Goal: Use online tool/utility: Utilize a website feature to perform a specific function

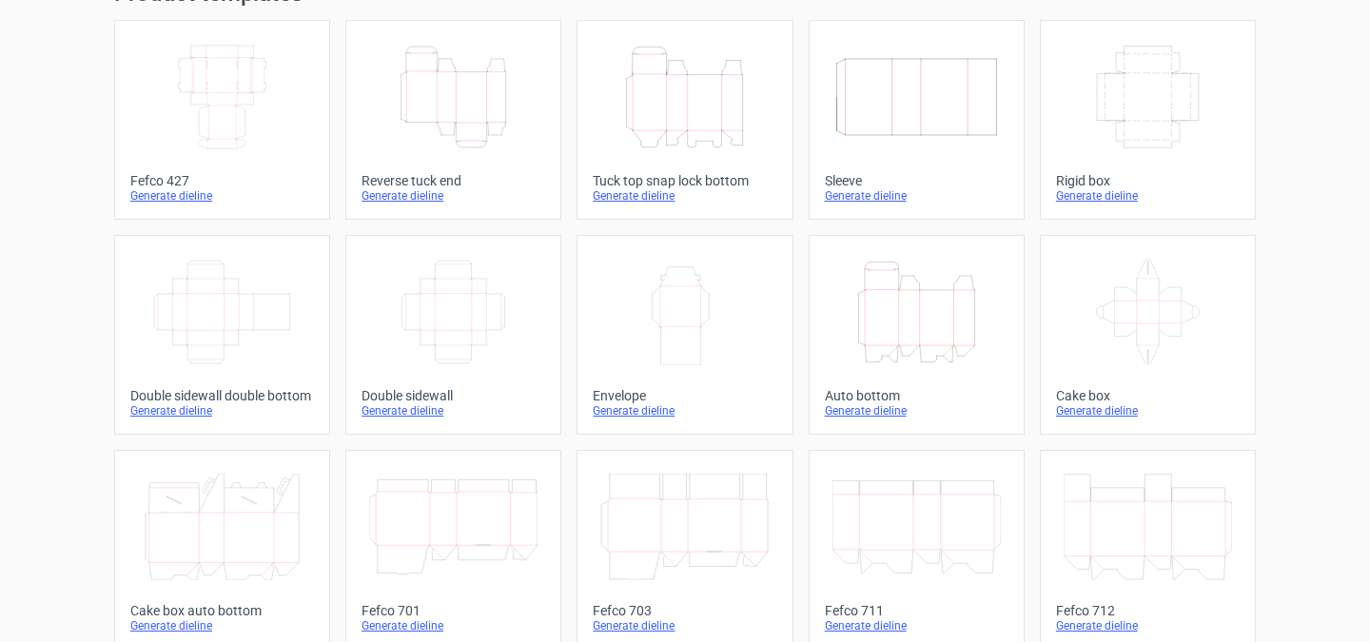
scroll to position [93, 0]
click at [891, 318] on icon "Height Depth Width" at bounding box center [916, 313] width 168 height 107
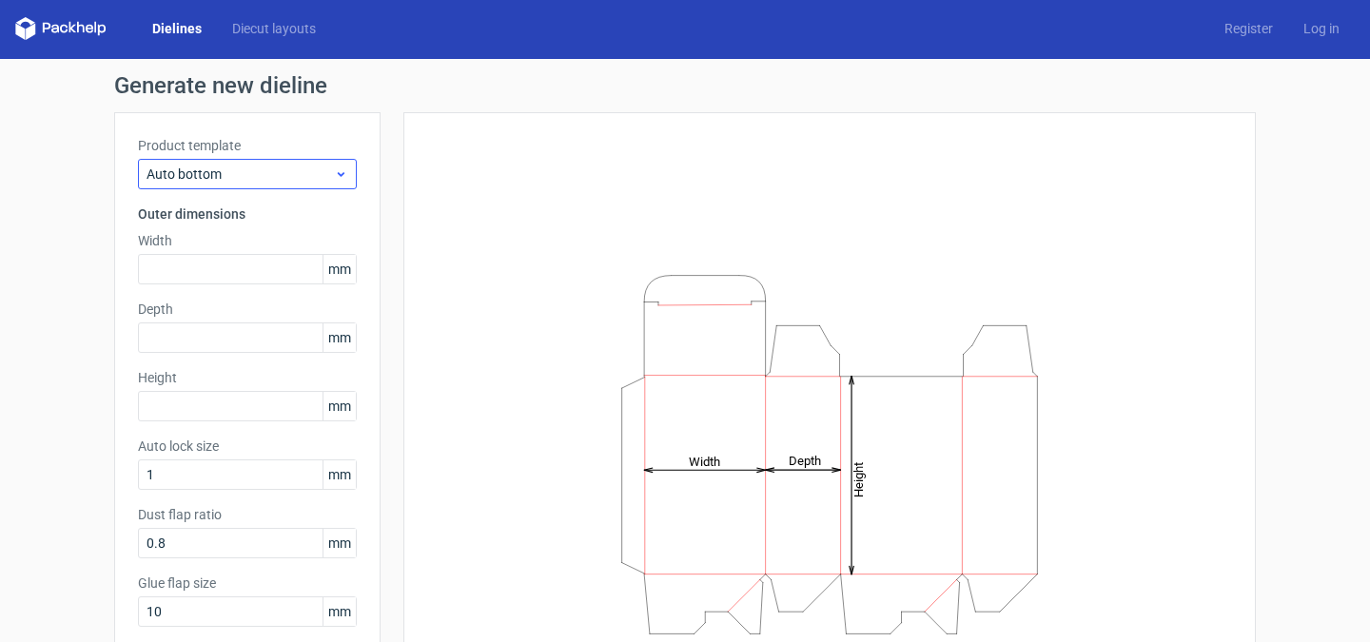
scroll to position [3, 0]
click at [339, 178] on icon at bounding box center [341, 172] width 14 height 15
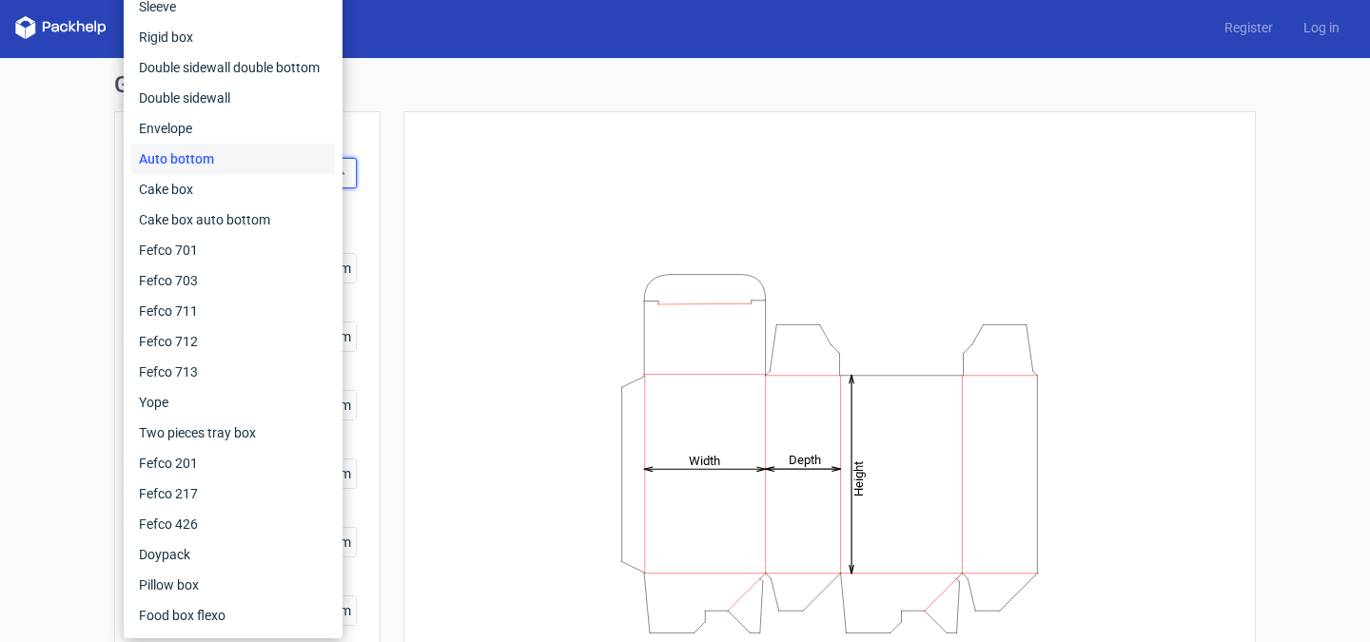
click at [299, 162] on div "Auto bottom" at bounding box center [233, 159] width 204 height 30
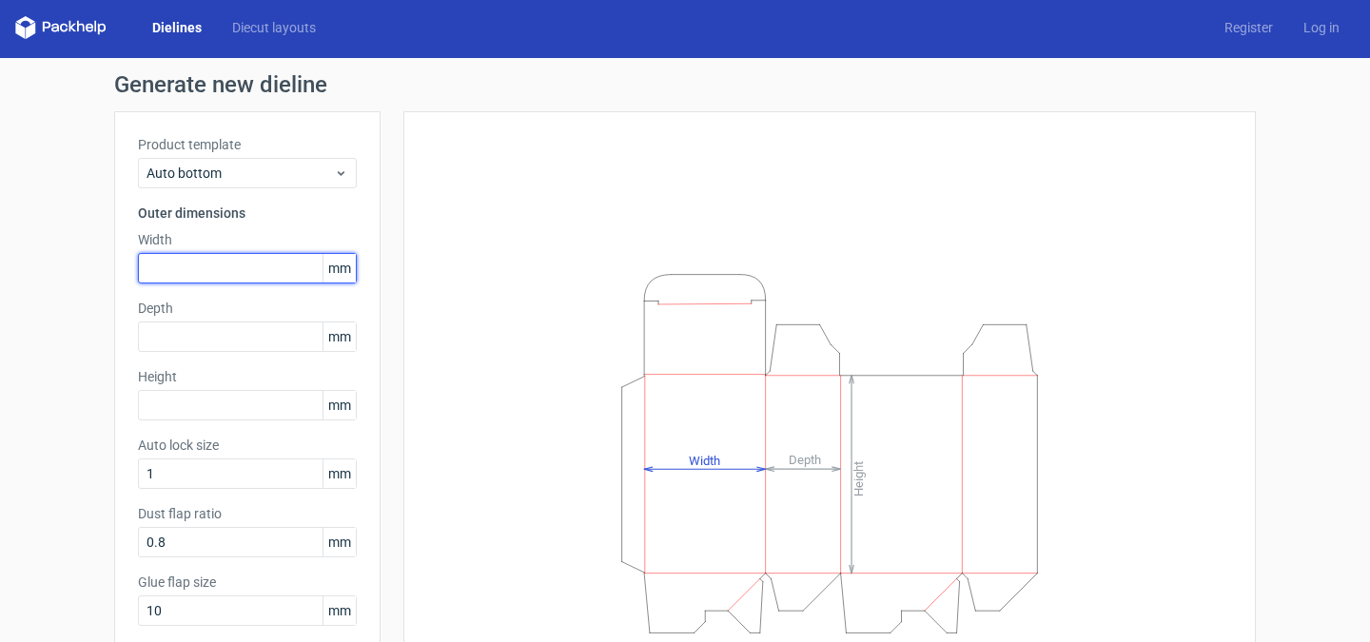
click at [255, 267] on input "text" at bounding box center [247, 268] width 219 height 30
type input "55"
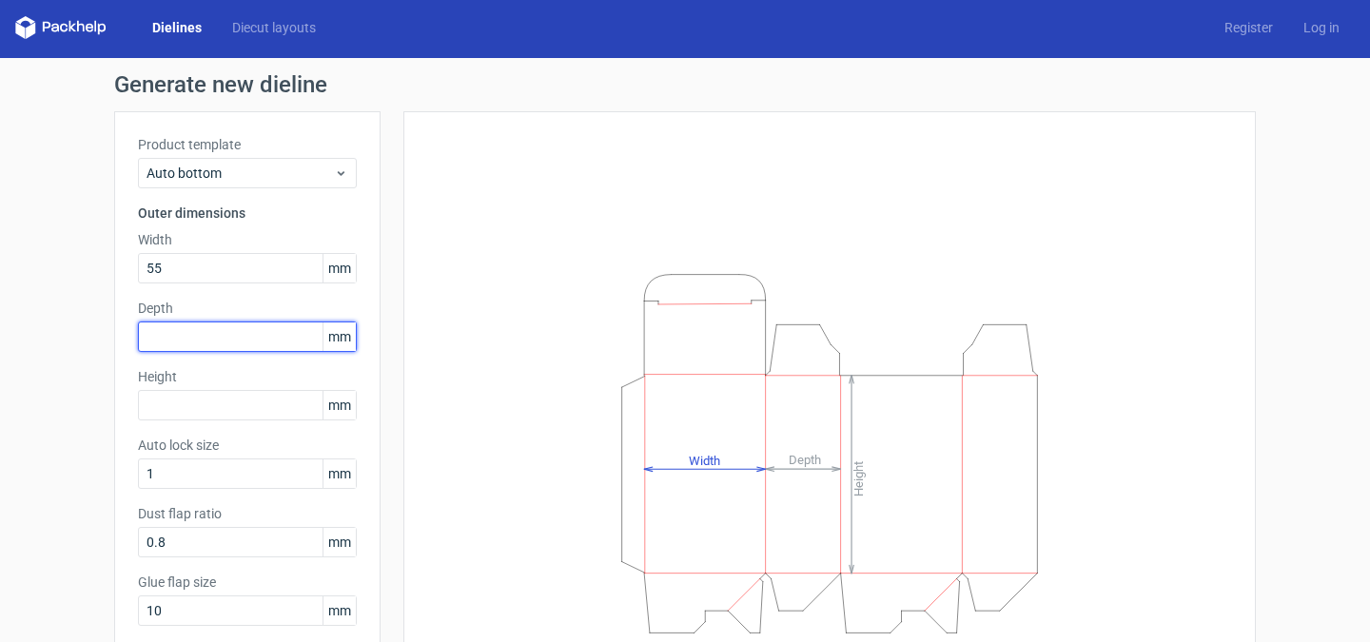
click at [213, 334] on input "text" at bounding box center [247, 336] width 219 height 30
type input "53"
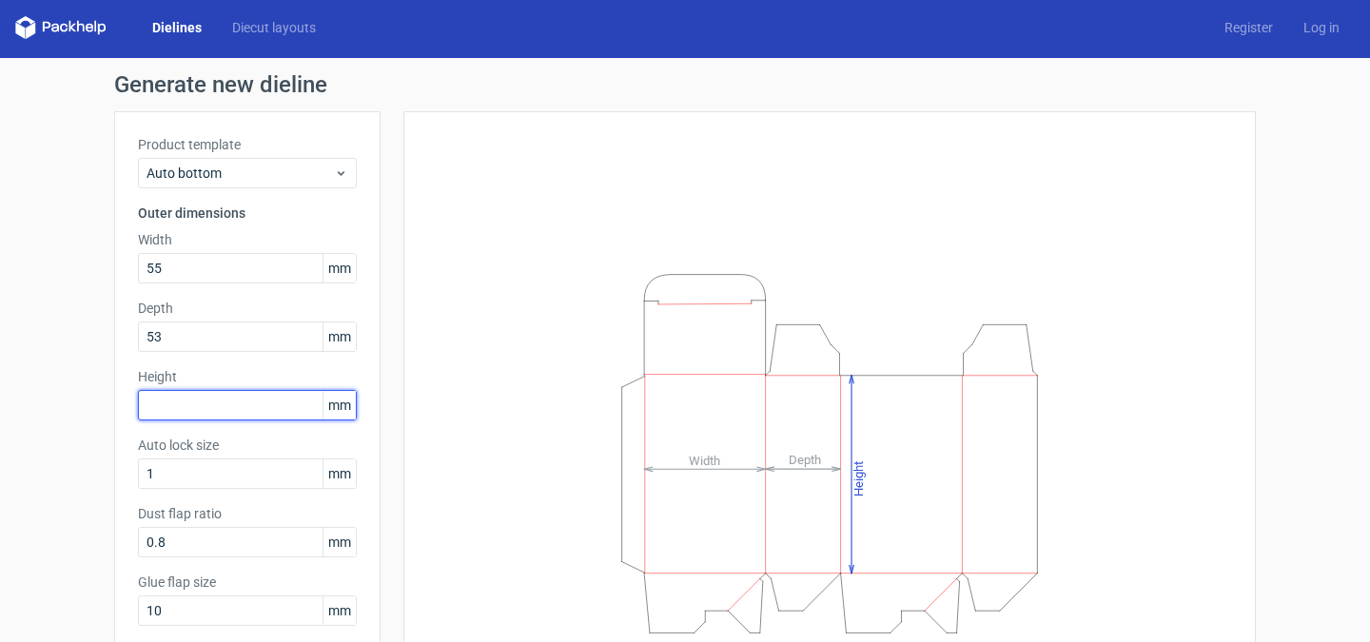
click at [212, 415] on input "text" at bounding box center [247, 405] width 219 height 30
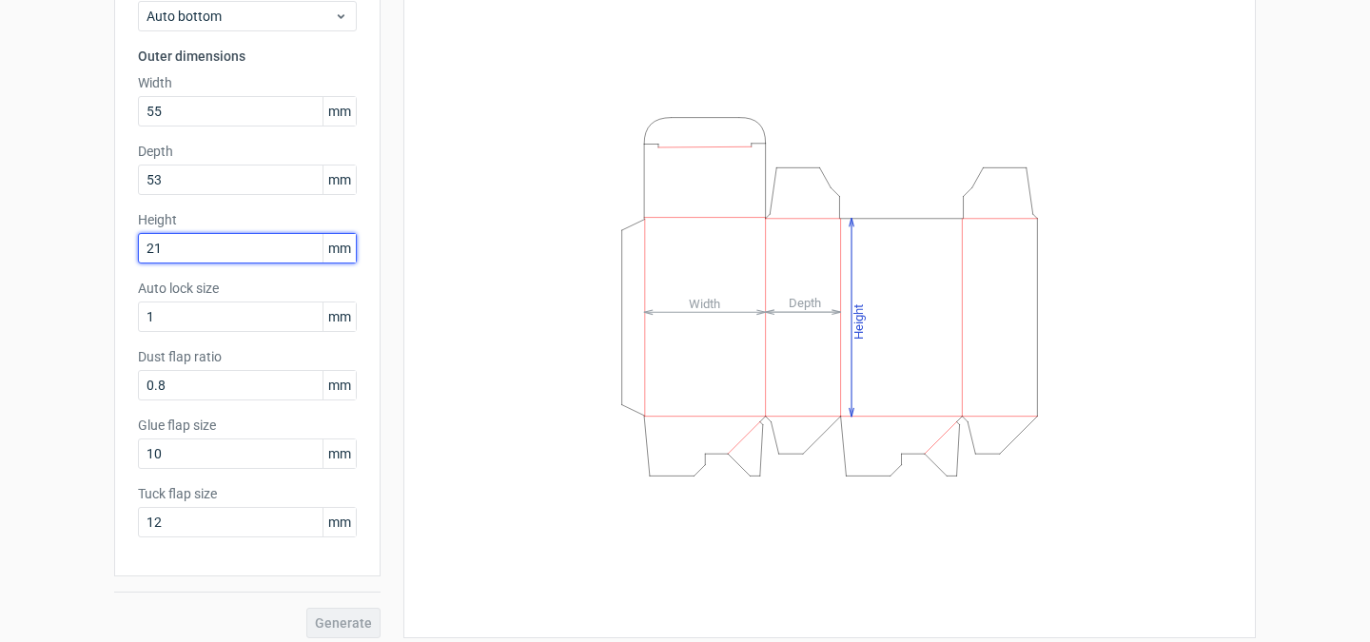
scroll to position [171, 0]
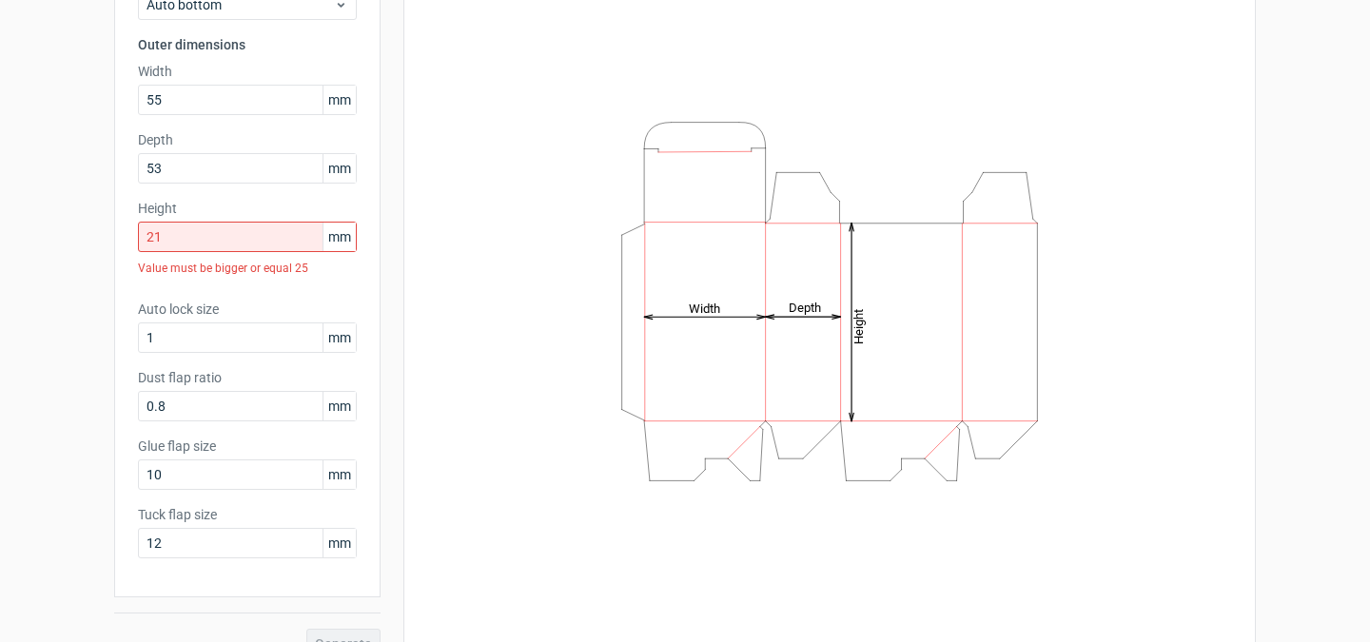
click at [170, 556] on div "Product template Auto bottom Outer dimensions Width 55 mm Depth 53 mm Height 21…" at bounding box center [247, 270] width 266 height 654
click at [216, 241] on input "21" at bounding box center [247, 237] width 219 height 30
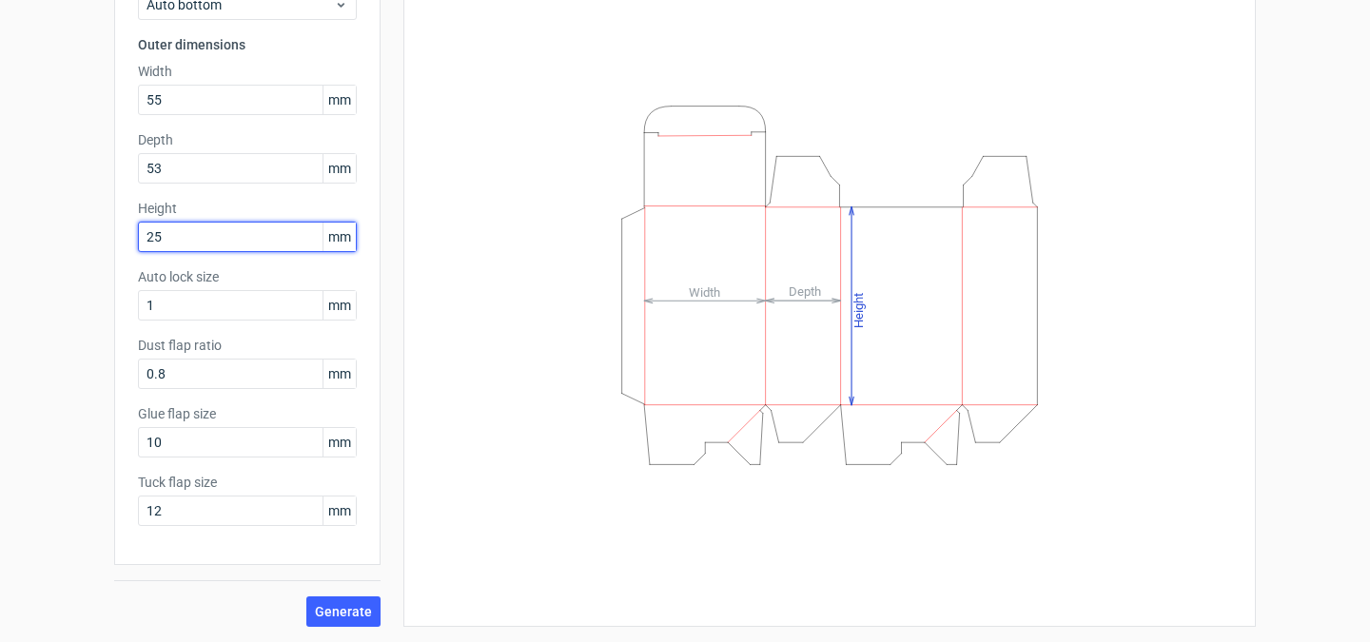
type input "25"
click at [306, 596] on button "Generate" at bounding box center [343, 611] width 74 height 30
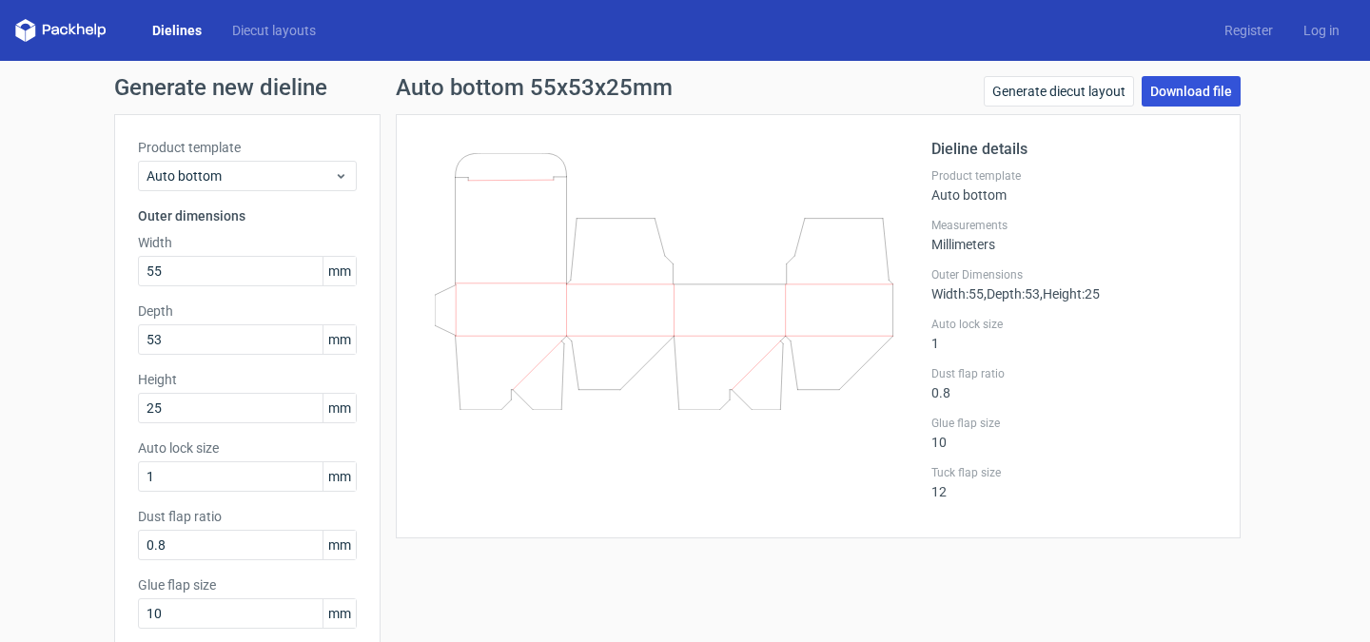
click at [1175, 85] on link "Download file" at bounding box center [1190, 91] width 99 height 30
click at [1085, 84] on link "Generate diecut layout" at bounding box center [1058, 91] width 150 height 30
click at [209, 397] on input "25" at bounding box center [247, 408] width 219 height 30
type input "2"
type input "55"
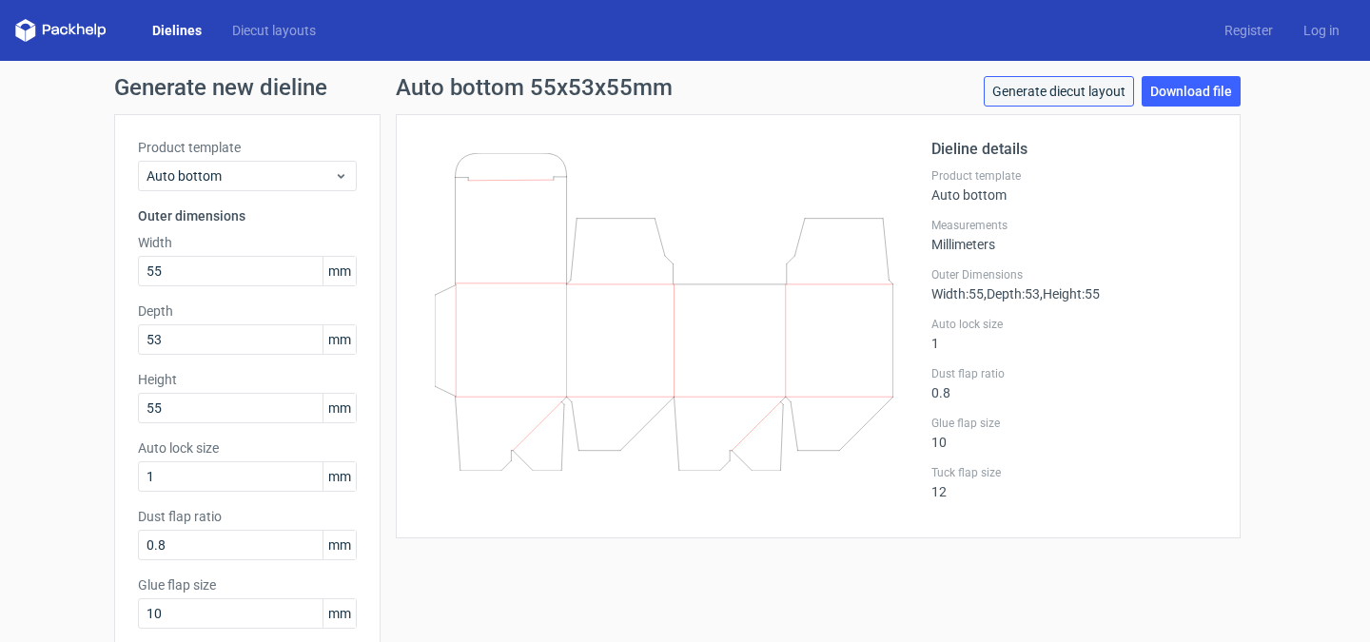
click at [1053, 93] on link "Generate diecut layout" at bounding box center [1058, 91] width 150 height 30
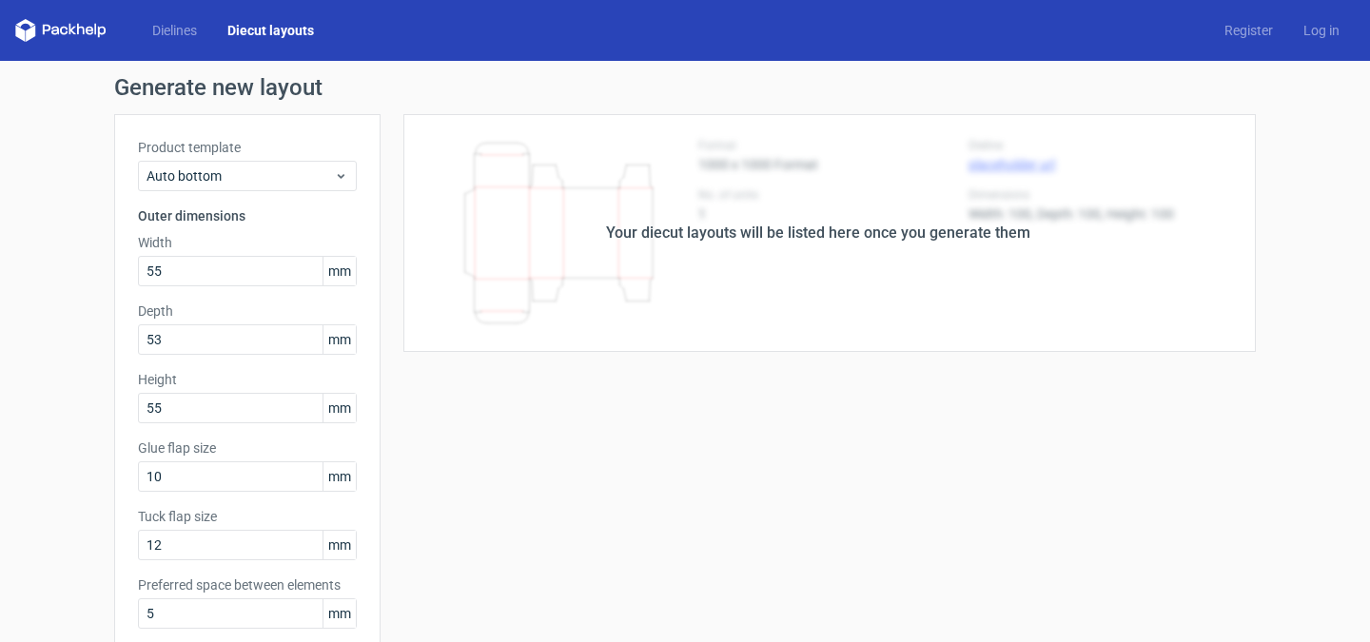
click at [570, 537] on div "Your diecut layouts will be listed here once you generate them Height Depth Wid…" at bounding box center [817, 630] width 875 height 1032
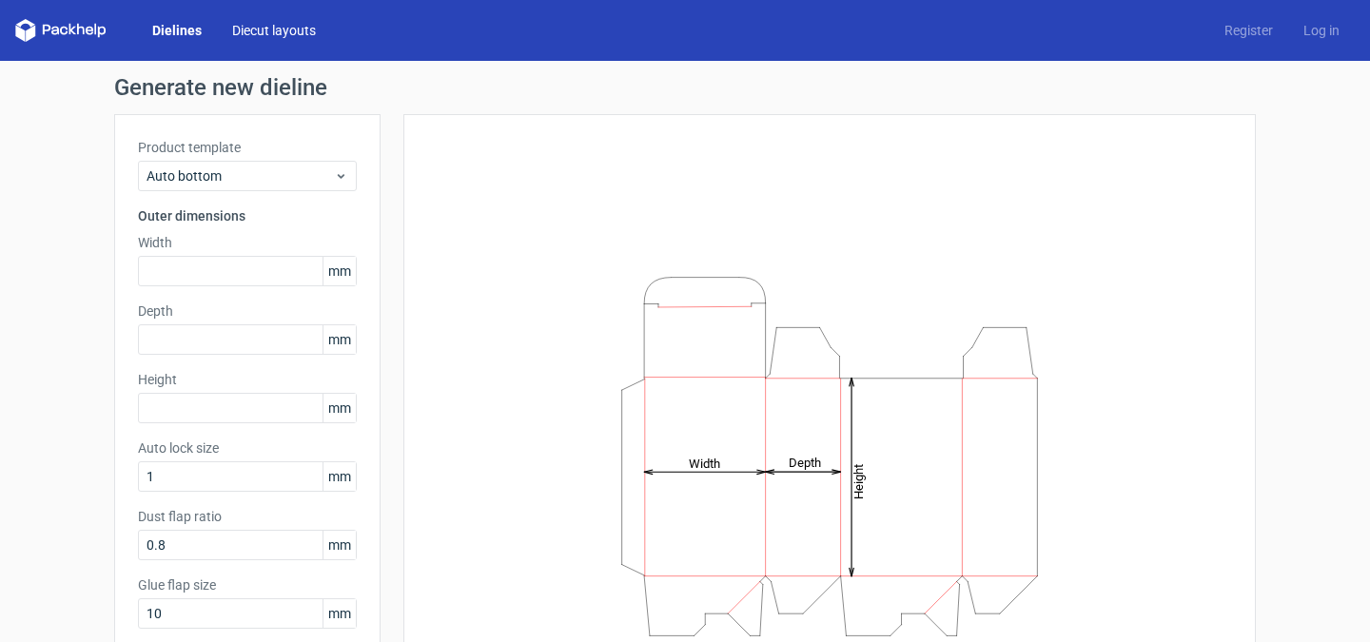
click at [263, 23] on link "Diecut layouts" at bounding box center [274, 30] width 114 height 19
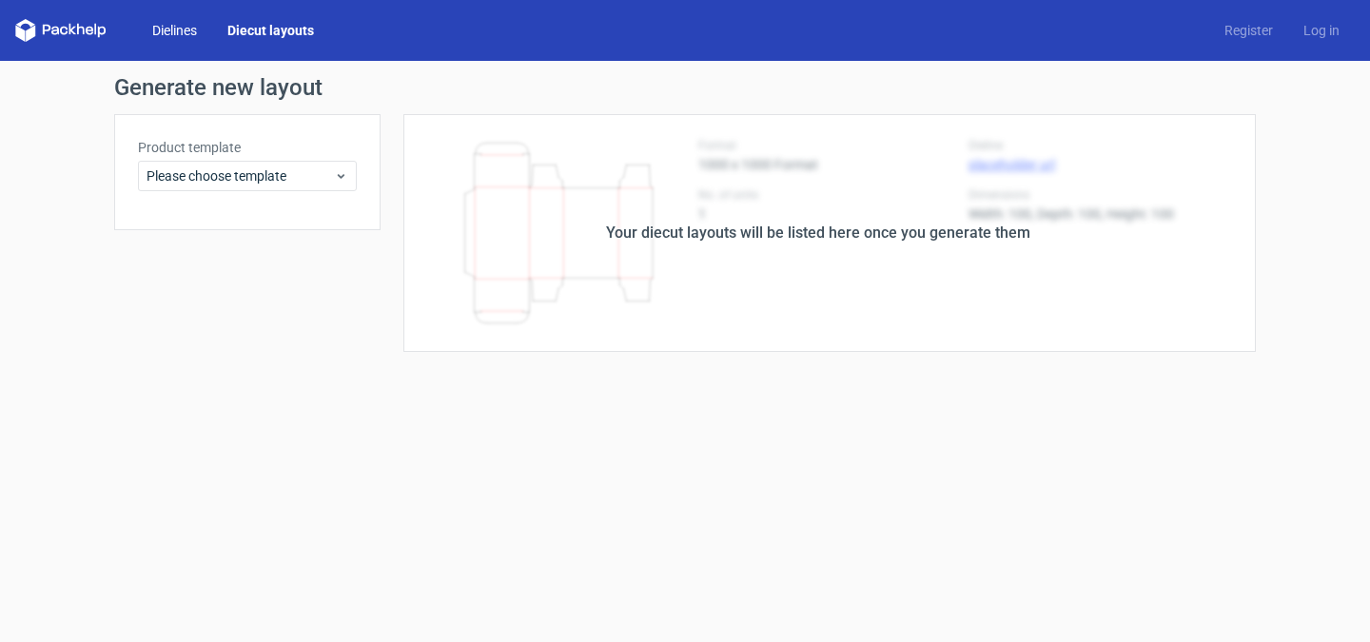
click at [182, 27] on link "Dielines" at bounding box center [174, 30] width 75 height 19
